Goal: Information Seeking & Learning: Check status

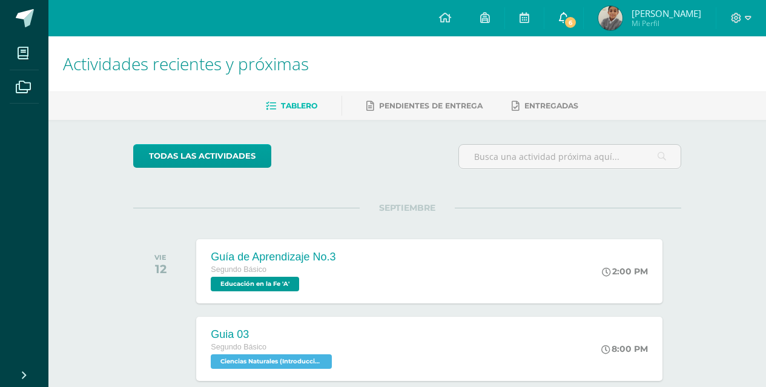
click at [568, 20] on icon at bounding box center [564, 17] width 10 height 11
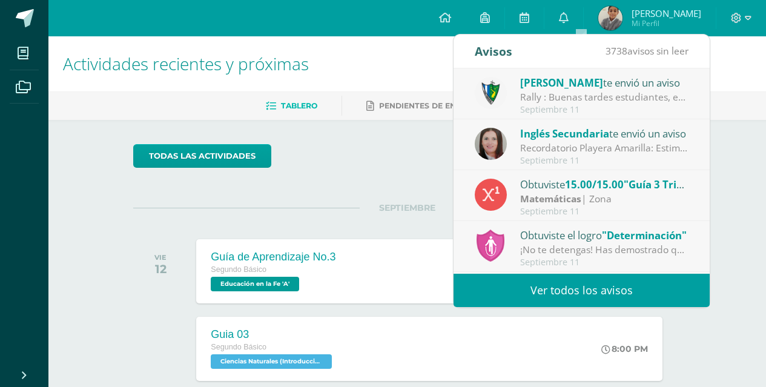
click at [668, 87] on div "Jose Pinto te envió un aviso" at bounding box center [604, 82] width 168 height 16
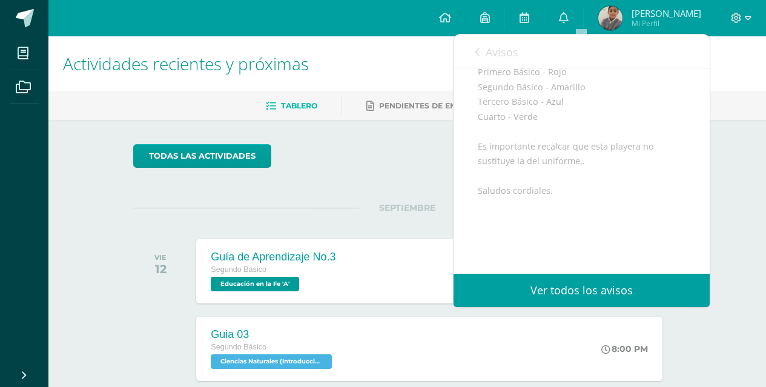
scroll to position [288, 0]
click at [470, 50] on div "Avisos 3737 avisos sin leer Avisos" at bounding box center [581, 52] width 256 height 34
click at [484, 54] on link "Avisos" at bounding box center [497, 52] width 44 height 35
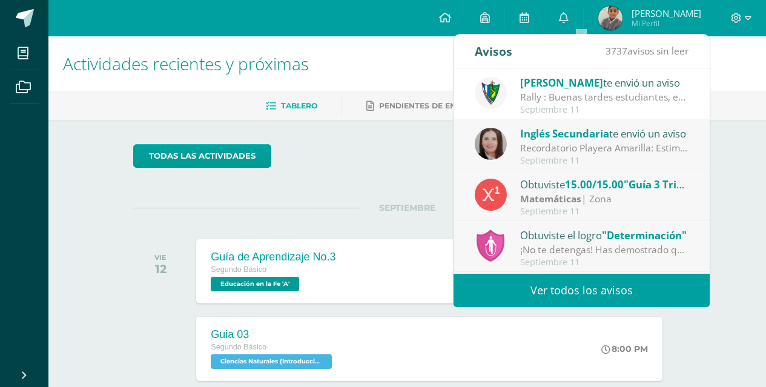
click at [663, 198] on div "Matemáticas | Zona" at bounding box center [604, 199] width 168 height 14
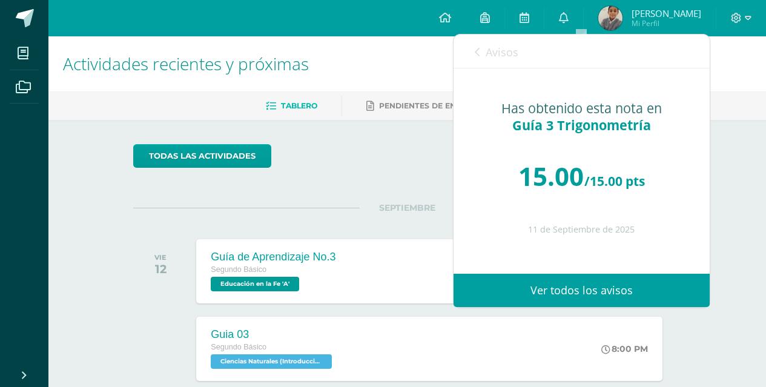
scroll to position [0, 0]
click at [476, 53] on icon at bounding box center [477, 52] width 5 height 10
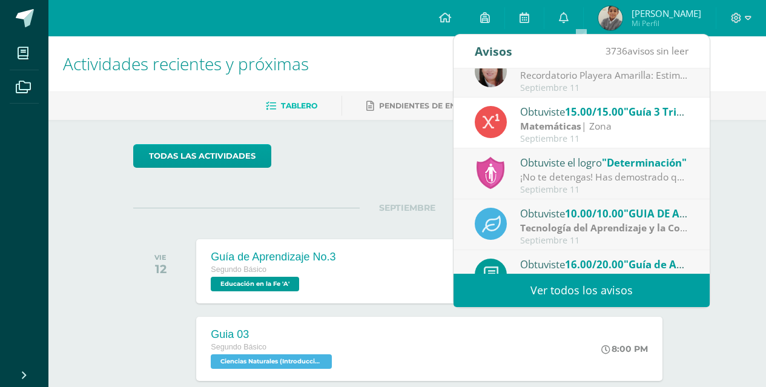
scroll to position [75, 0]
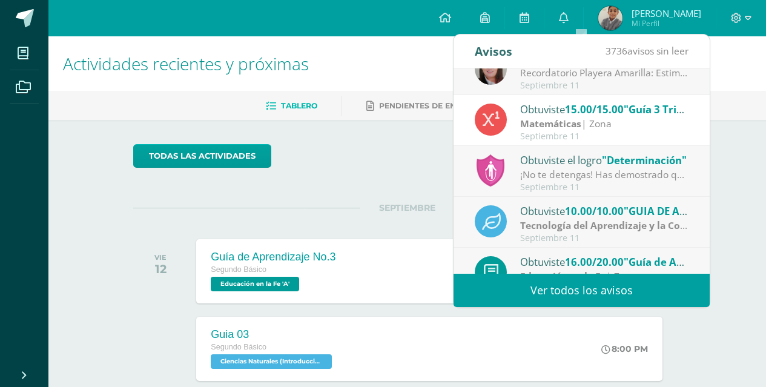
click at [671, 183] on div "Septiembre 11" at bounding box center [604, 187] width 168 height 10
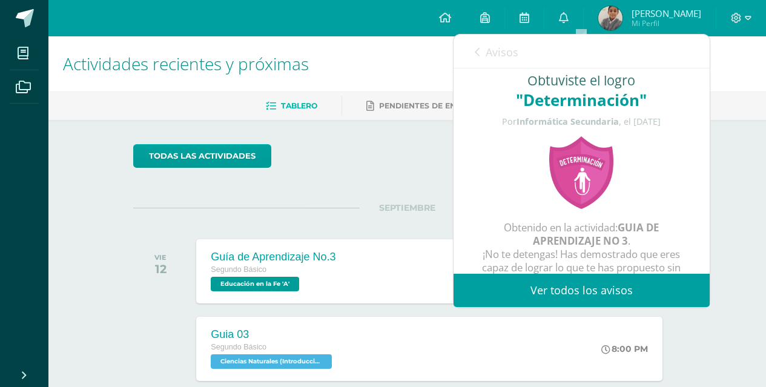
scroll to position [0, 0]
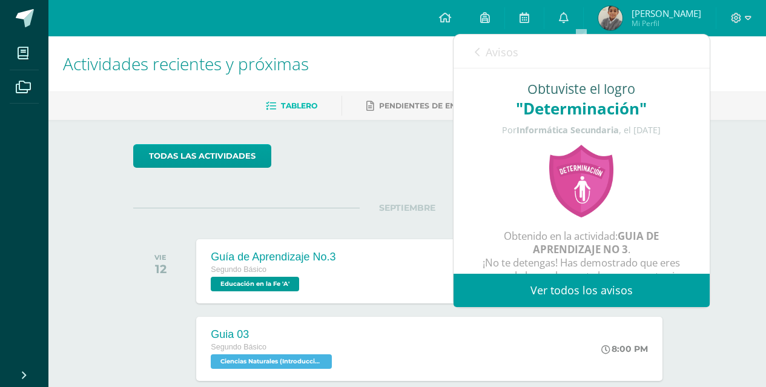
click at [476, 51] on icon at bounding box center [477, 52] width 5 height 10
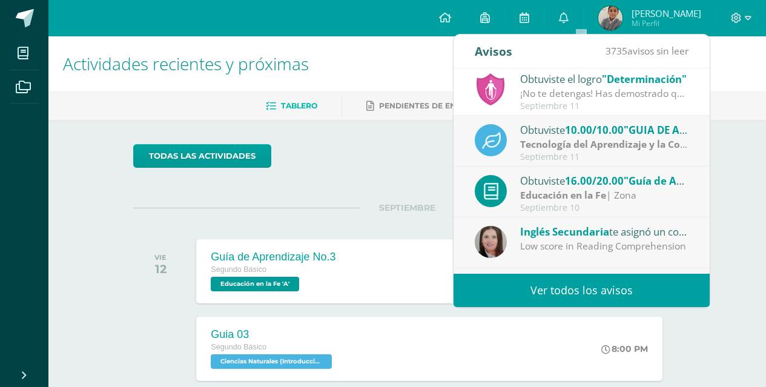
scroll to position [151, 0]
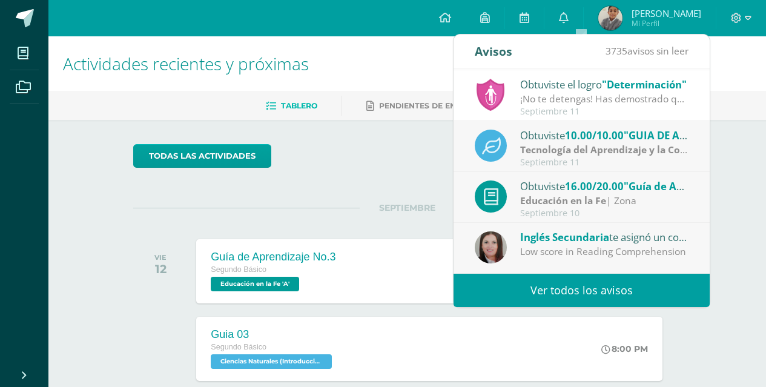
click at [655, 205] on div "Educación en la Fe | Zona" at bounding box center [604, 201] width 168 height 14
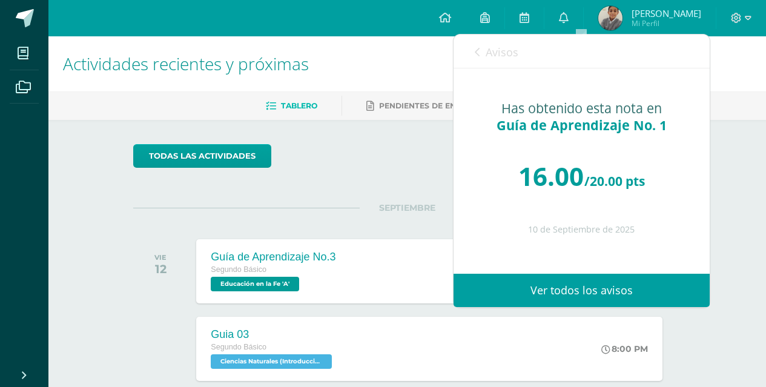
click at [476, 52] on icon at bounding box center [477, 52] width 5 height 10
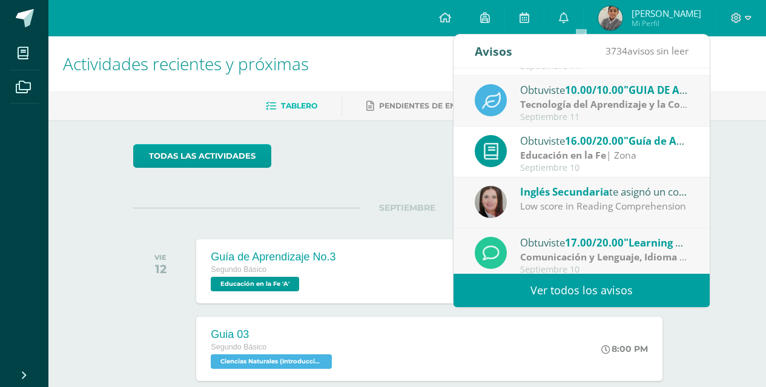
scroll to position [202, 0]
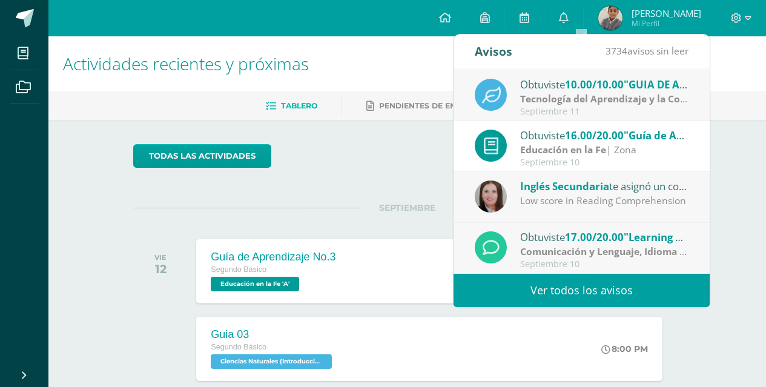
click at [586, 283] on link "Ver todos los avisos" at bounding box center [581, 290] width 256 height 33
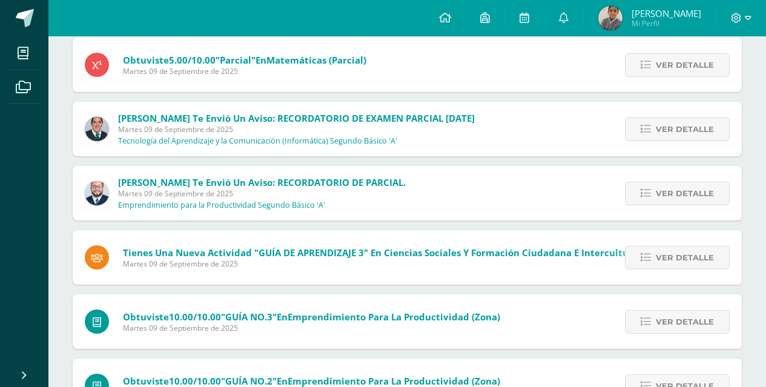
scroll to position [496, 0]
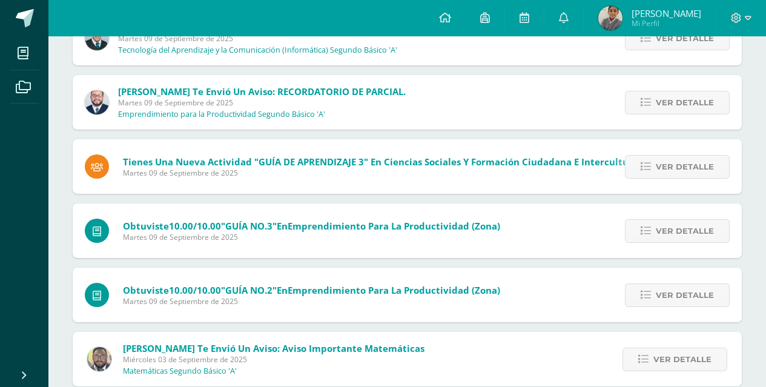
drag, startPoint x: 774, startPoint y: 97, endPoint x: 774, endPoint y: 331, distance: 233.1
click at [765, 331] on html "Mis cursos Archivos Cerrar panel Artes Industriales Segundo Básico "A" Ciencias…" at bounding box center [383, 257] width 766 height 1506
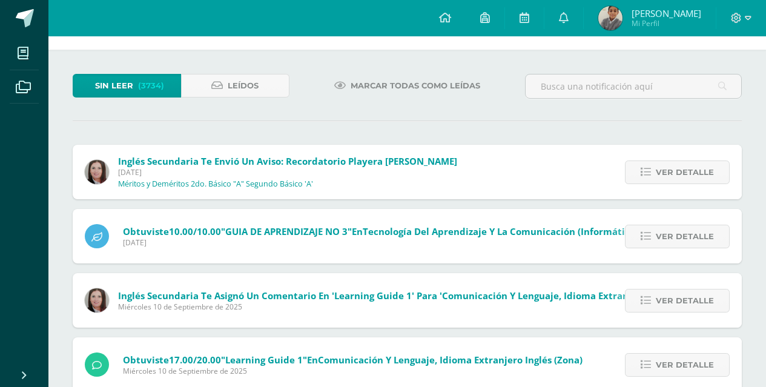
scroll to position [0, 0]
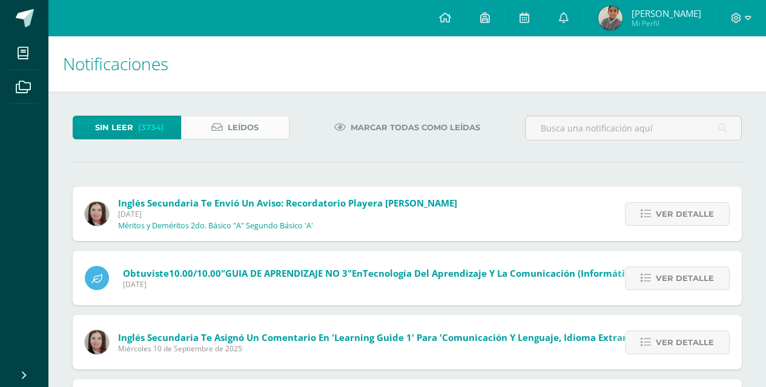
click at [251, 121] on span "Leídos" at bounding box center [243, 127] width 31 height 22
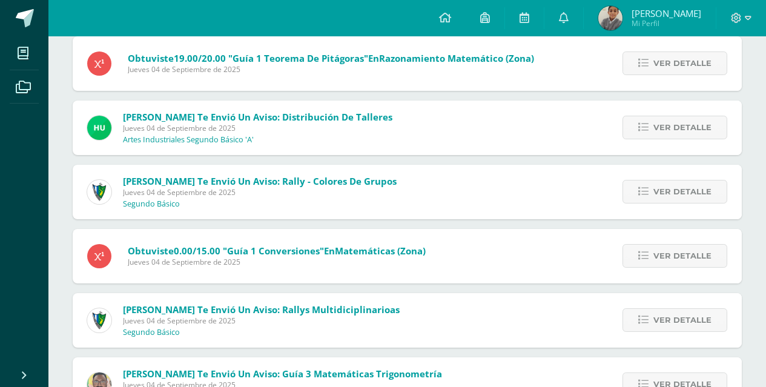
scroll to position [2071, 0]
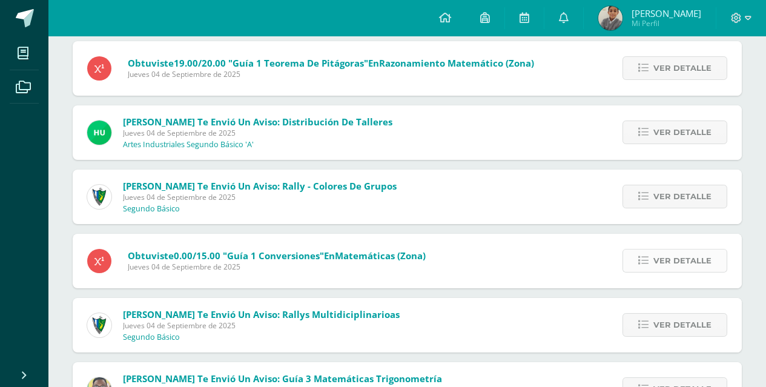
click at [667, 255] on span "Ver detalle" at bounding box center [682, 260] width 58 height 22
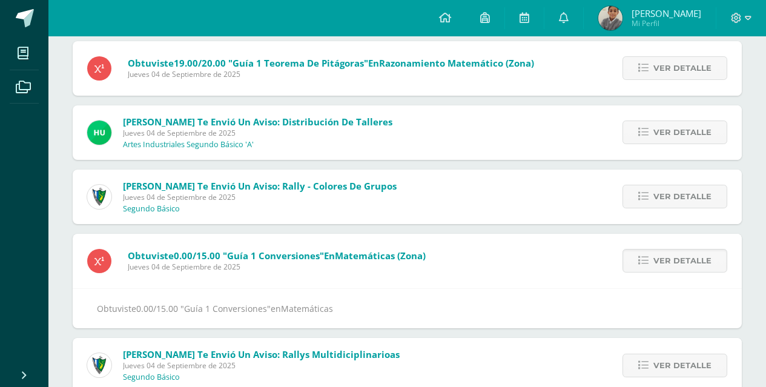
click at [397, 256] on span "Matemáticas (Zona)" at bounding box center [380, 255] width 91 height 12
click at [451, 15] on icon at bounding box center [445, 17] width 12 height 11
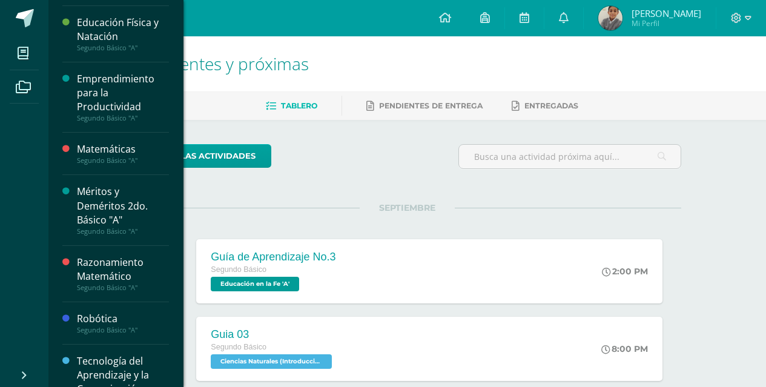
scroll to position [626, 0]
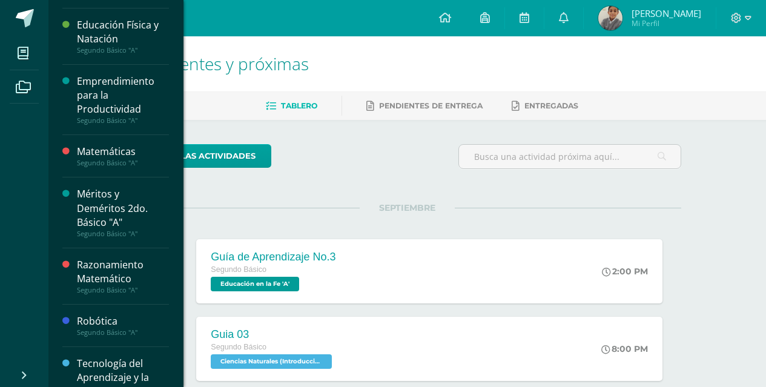
click at [119, 155] on div "Matemáticas" at bounding box center [123, 152] width 92 height 14
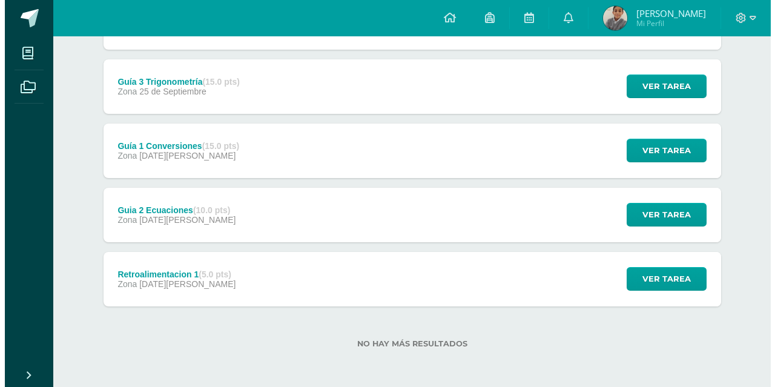
scroll to position [399, 0]
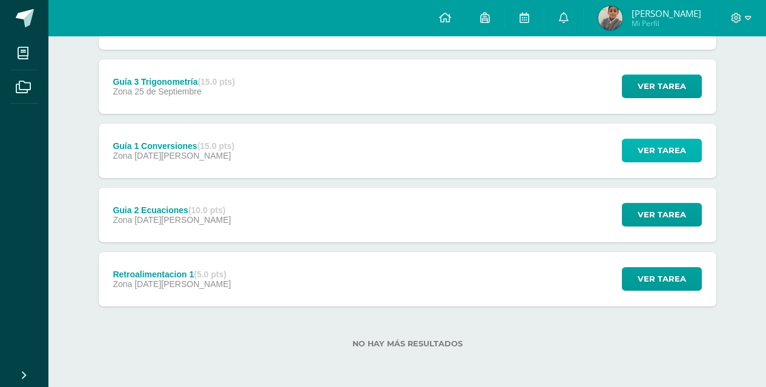
click at [666, 149] on span "Ver tarea" at bounding box center [661, 150] width 48 height 22
